Goal: Information Seeking & Learning: Check status

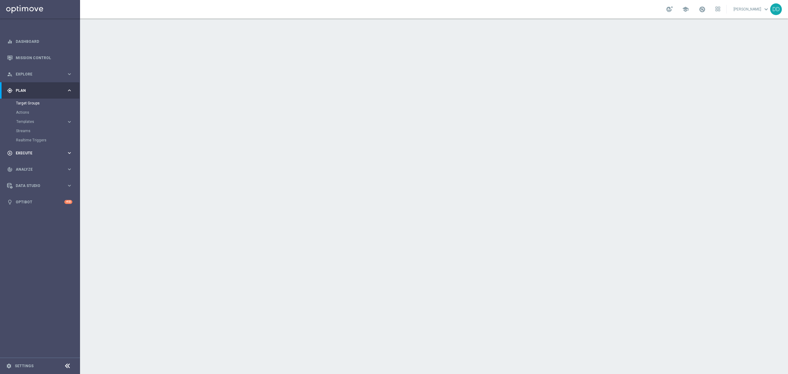
click at [63, 149] on div "play_circle_outline Execute keyboard_arrow_right" at bounding box center [39, 153] width 79 height 16
click at [35, 120] on link "Campaign Builder" at bounding box center [40, 119] width 48 height 5
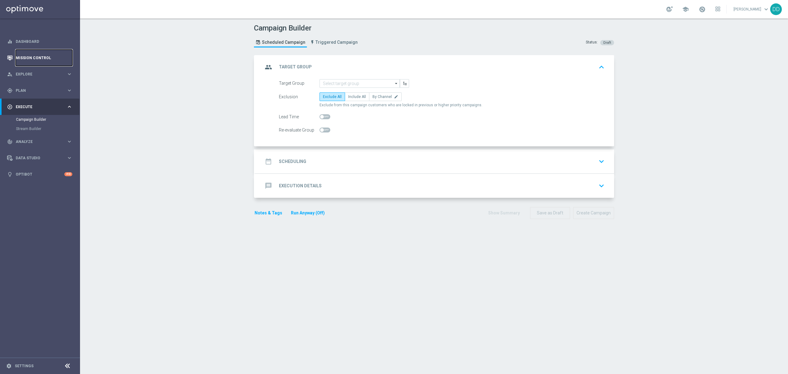
click at [47, 58] on link "Mission Control" at bounding box center [44, 58] width 57 height 16
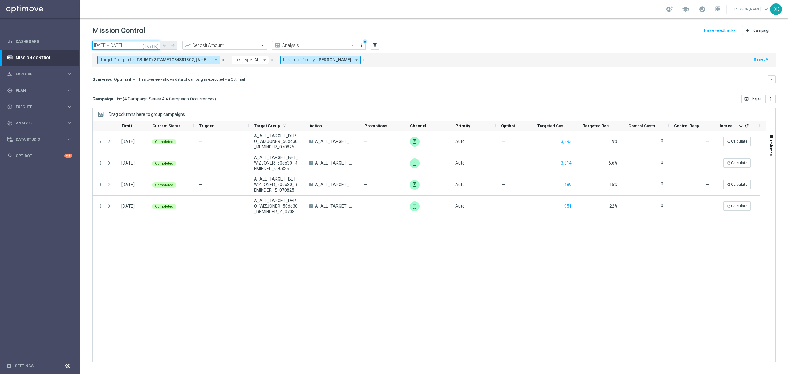
click at [132, 44] on input "08 Aug 2025 - 08 Aug 2025" at bounding box center [126, 45] width 68 height 9
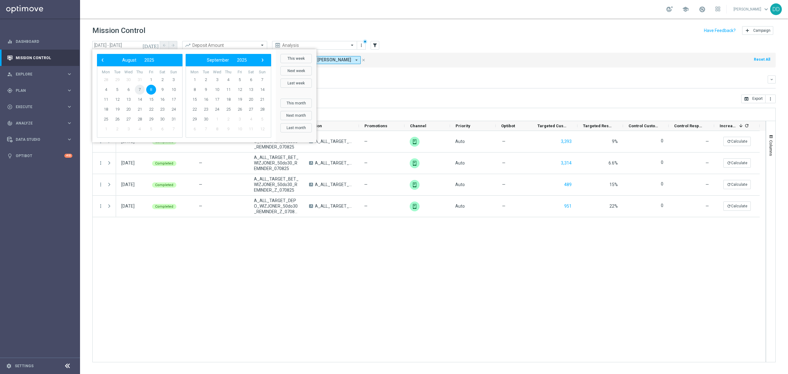
click at [138, 89] on span "7" at bounding box center [140, 90] width 10 height 10
click at [189, 338] on div "08 Aug 2025, Friday Completed — A_ALL_TARGET_DEPO_WIZJONER_50do30_REMINDER_0708…" at bounding box center [440, 246] width 649 height 231
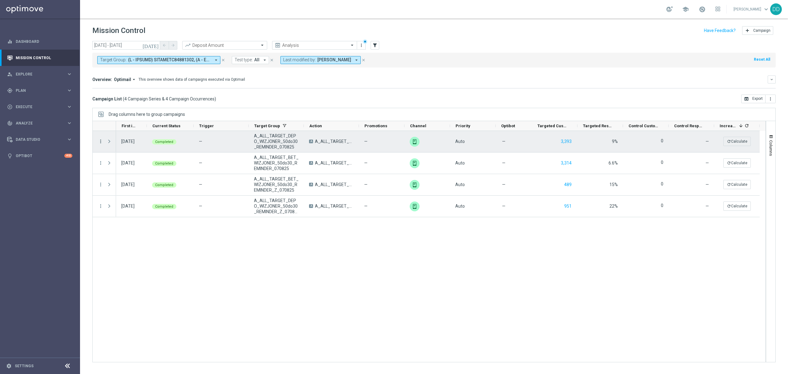
click at [101, 139] on icon "more_vert" at bounding box center [101, 141] width 6 height 6
click at [137, 182] on span "Go to Campaign Analysis" at bounding box center [135, 180] width 44 height 4
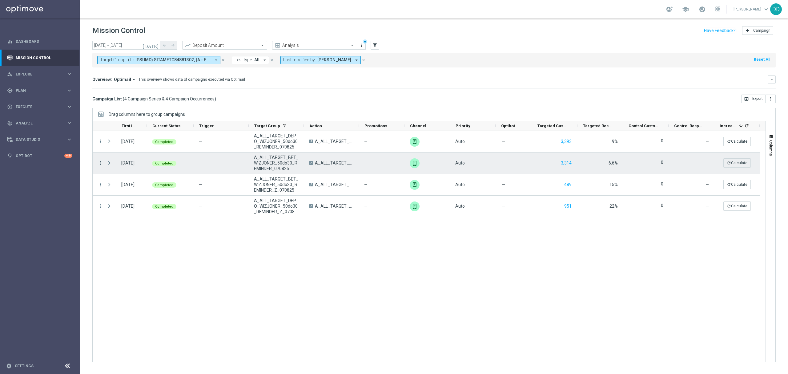
click at [100, 163] on icon "more_vert" at bounding box center [101, 163] width 6 height 6
click at [124, 204] on div "bar_chart Go to Campaign Analysis" at bounding box center [138, 201] width 69 height 9
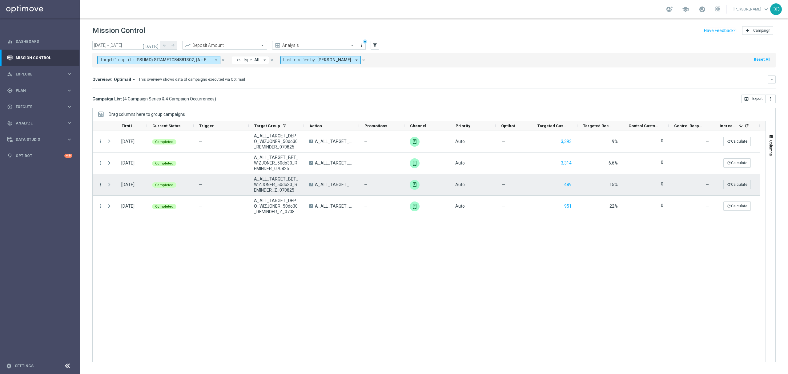
click at [100, 184] on icon "more_vert" at bounding box center [101, 185] width 6 height 6
click at [117, 221] on span "Go to Campaign Analysis" at bounding box center [135, 223] width 44 height 4
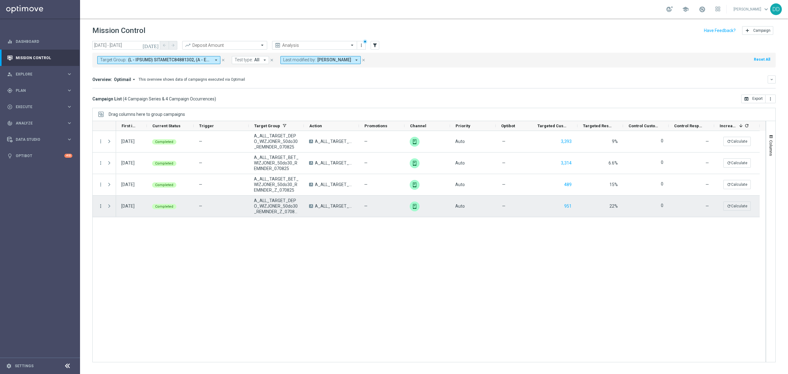
click at [101, 206] on icon "more_vert" at bounding box center [101, 206] width 6 height 6
click at [117, 242] on span "Go to Campaign Analysis" at bounding box center [135, 244] width 44 height 4
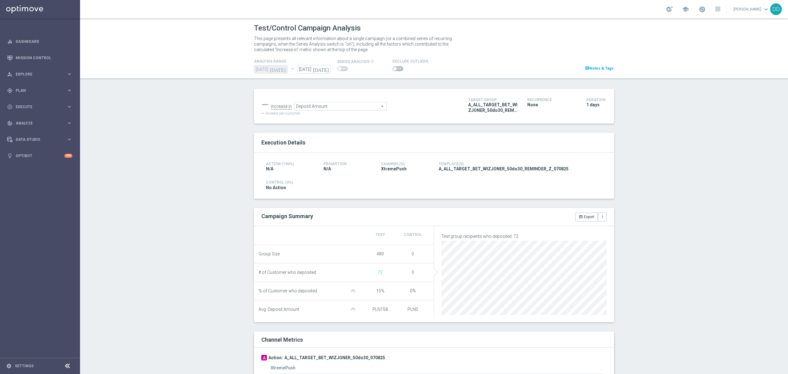
click at [323, 109] on span "Deposit Amount" at bounding box center [340, 106] width 92 height 8
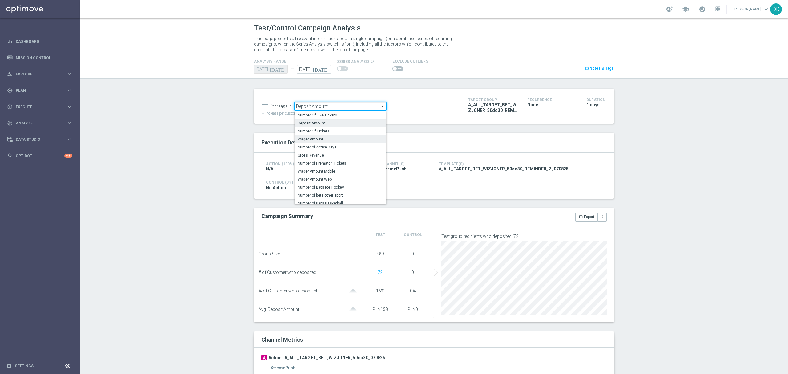
click at [326, 137] on span "Wager Amount" at bounding box center [341, 139] width 86 height 5
type input "Wager Amount"
